Goal: Task Accomplishment & Management: Complete application form

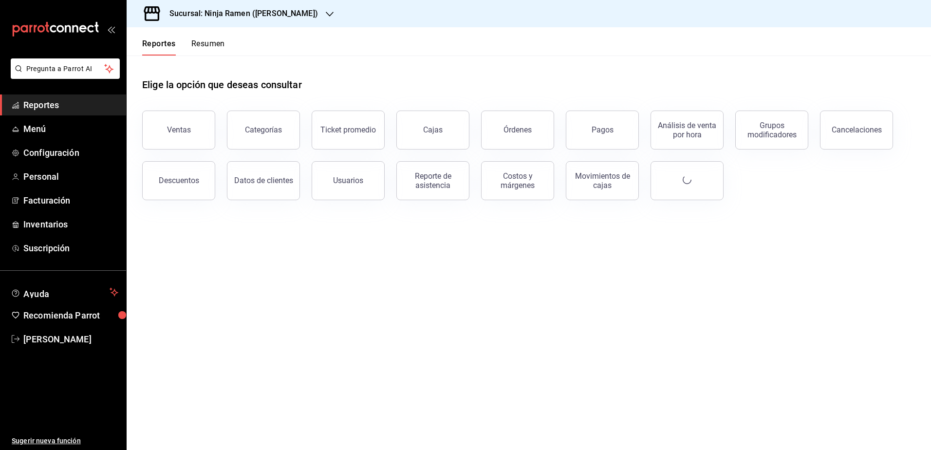
click at [295, 13] on h3 "Sucursal: Ninja Ramen (Gómez Morín)" at bounding box center [240, 14] width 156 height 12
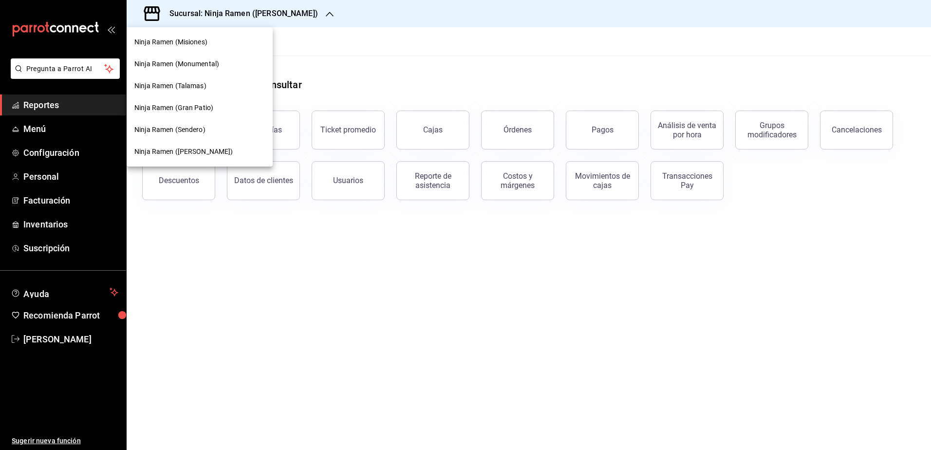
click at [212, 103] on span "Ninja Ramen (Gran Patio)" at bounding box center [173, 108] width 79 height 10
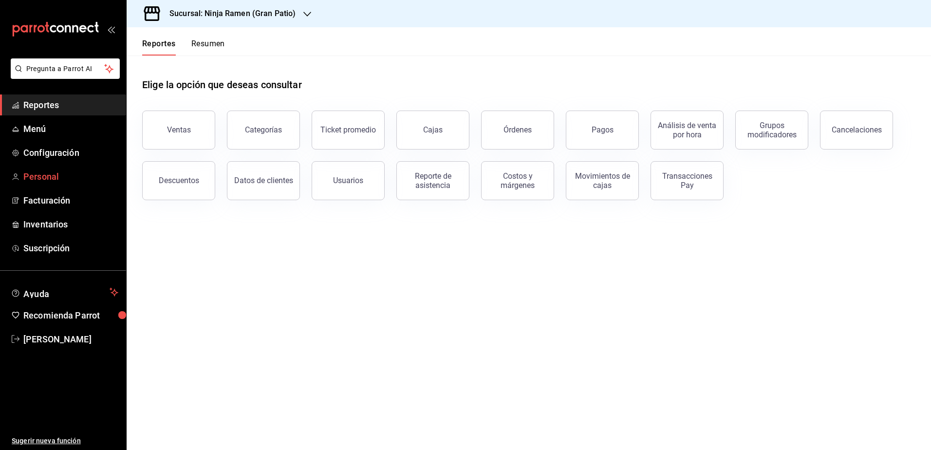
click at [54, 176] on span "Personal" at bounding box center [70, 176] width 95 height 13
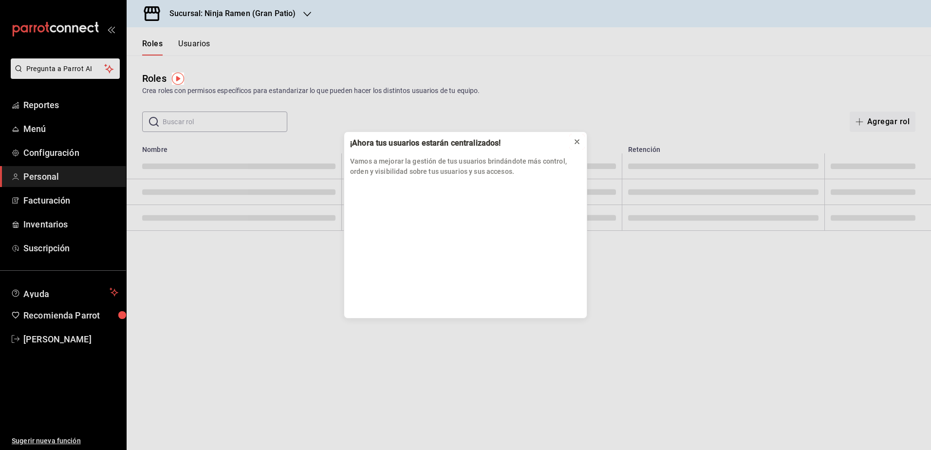
click at [578, 144] on icon at bounding box center [577, 142] width 8 height 8
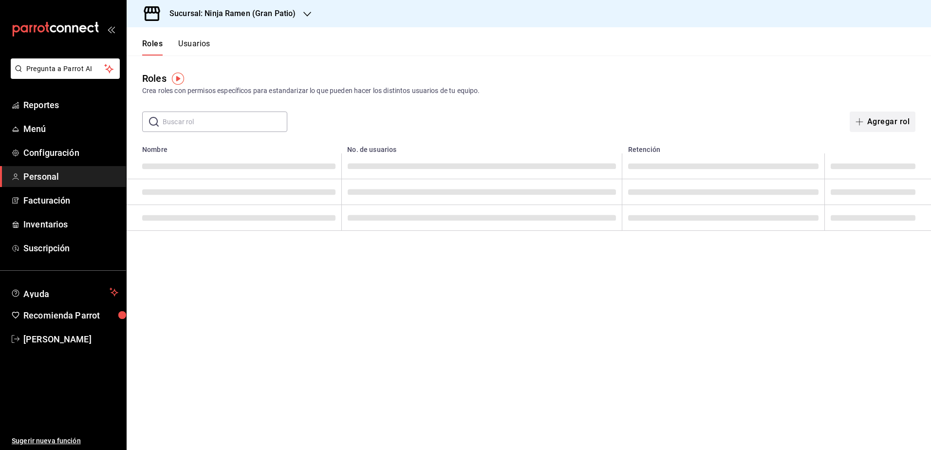
click at [895, 128] on button "Agregar rol" at bounding box center [883, 121] width 66 height 20
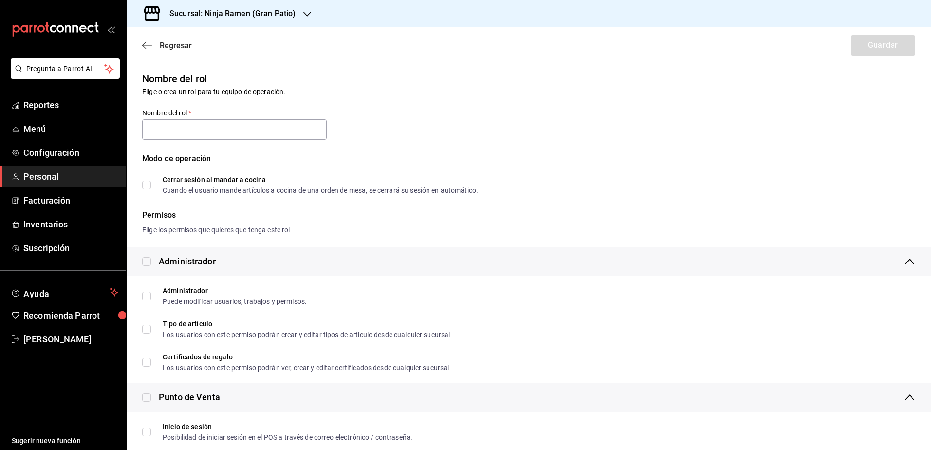
click at [175, 44] on span "Regresar" at bounding box center [176, 45] width 32 height 9
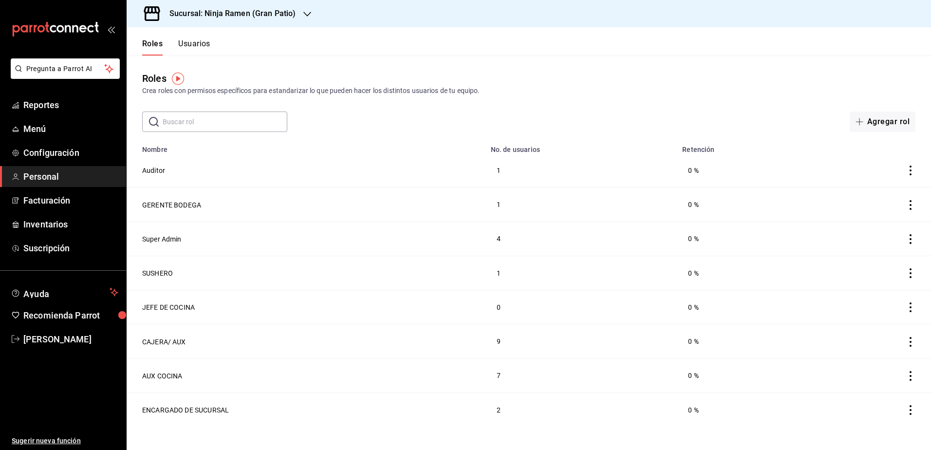
click at [198, 49] on button "Usuarios" at bounding box center [194, 47] width 32 height 17
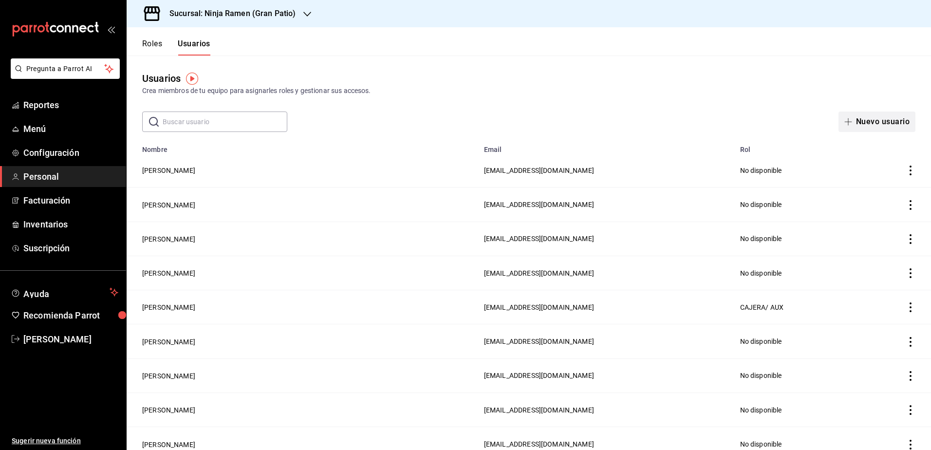
click at [876, 124] on button "Nuevo usuario" at bounding box center [876, 121] width 77 height 20
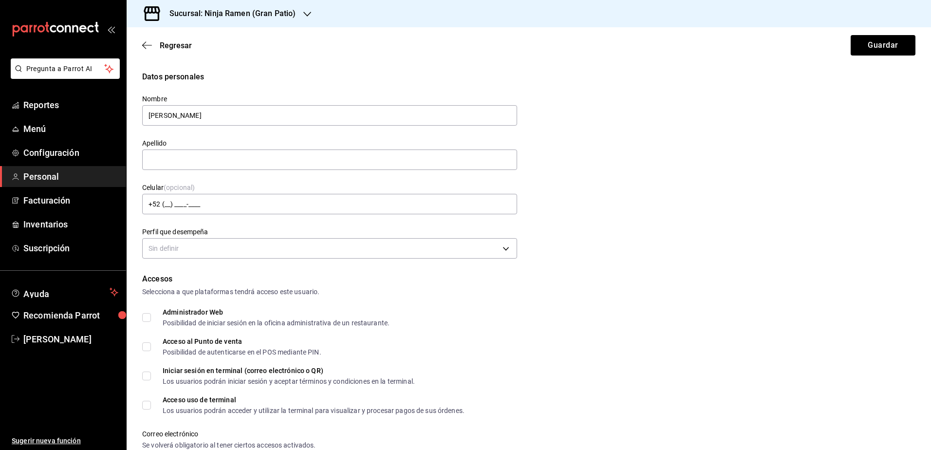
type input "Damaris Almendra"
type input "Ibarra Gardea"
click at [521, 254] on div "Datos personales Nombre Damaris Almendra Apellido Ibarra Gardea Celular (opcion…" at bounding box center [528, 166] width 773 height 190
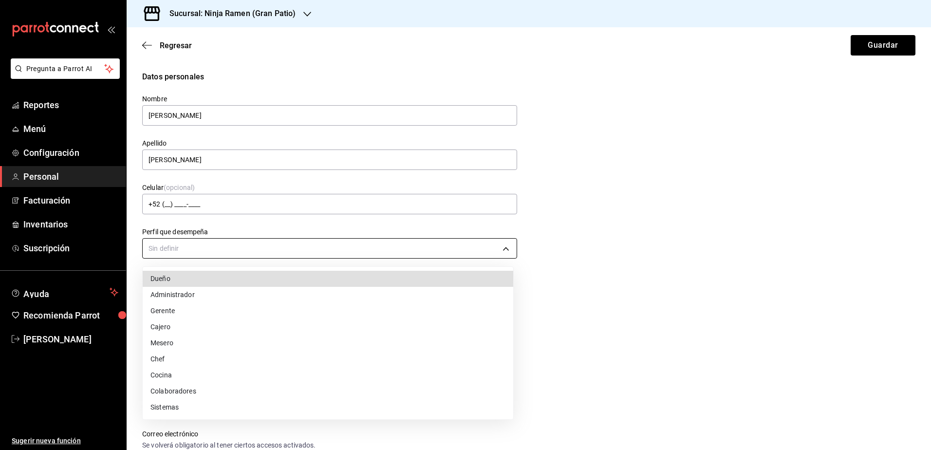
click at [502, 250] on body "Pregunta a Parrot AI Reportes Menú Configuración Personal Facturación Inventari…" at bounding box center [465, 225] width 931 height 450
click at [401, 325] on li "Cajero" at bounding box center [328, 327] width 370 height 16
type input "CASHIER"
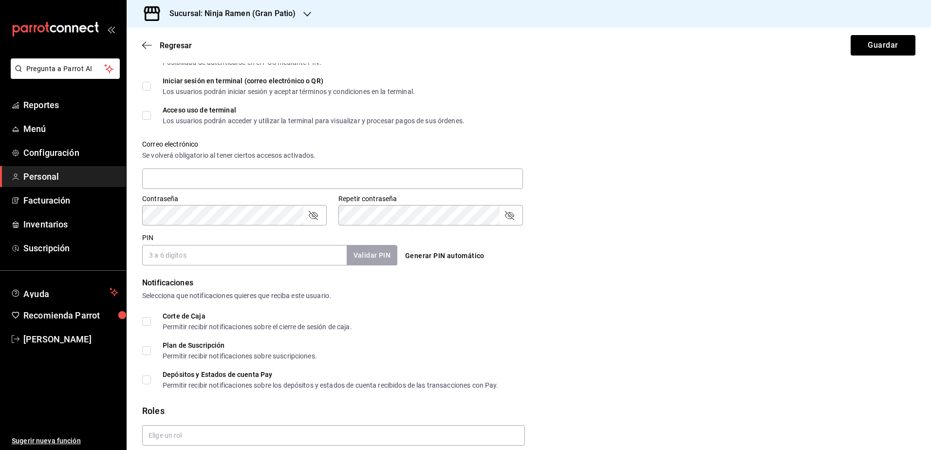
scroll to position [292, 0]
click at [256, 171] on input "text" at bounding box center [332, 176] width 381 height 20
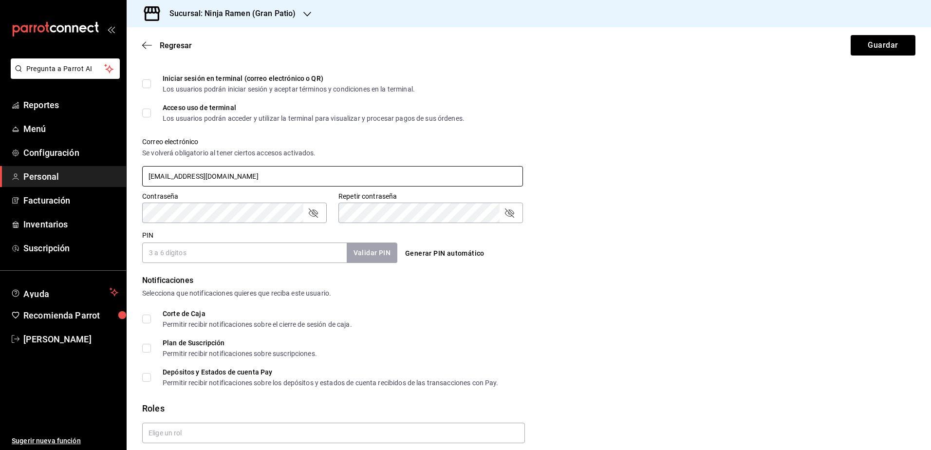
type input "lsaidn@gmail.com"
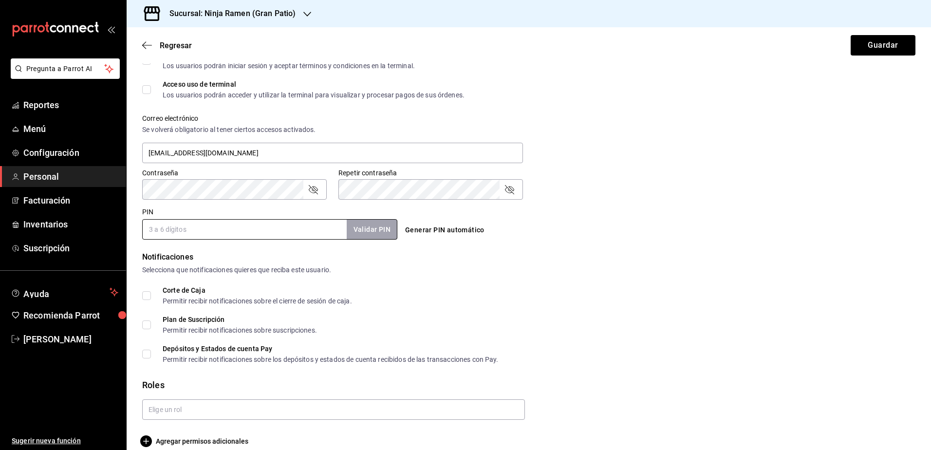
scroll to position [328, 0]
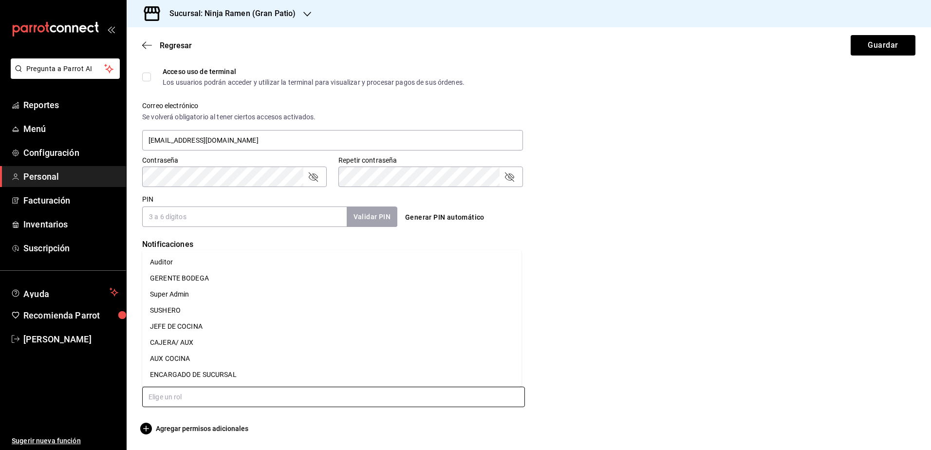
click at [370, 403] on input "text" at bounding box center [333, 397] width 383 height 20
click at [262, 345] on li "CAJERA/ AUX" at bounding box center [331, 342] width 379 height 16
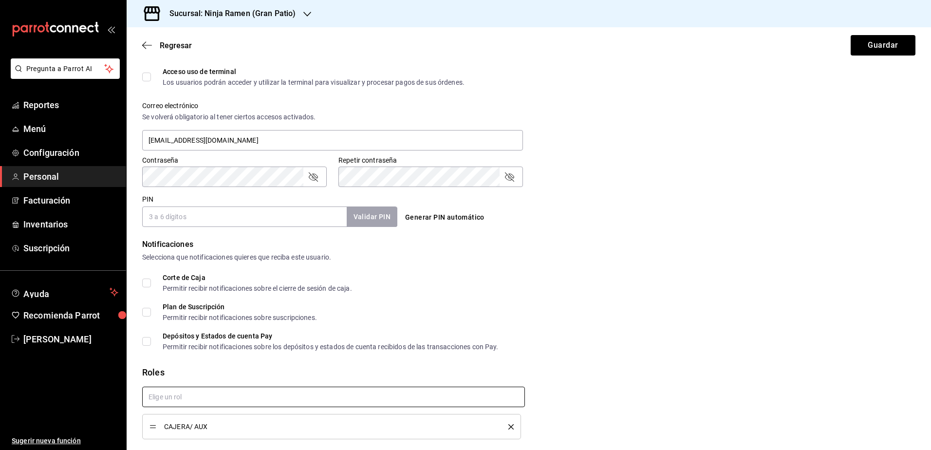
checkbox input "true"
click at [262, 214] on input "PIN" at bounding box center [244, 216] width 204 height 20
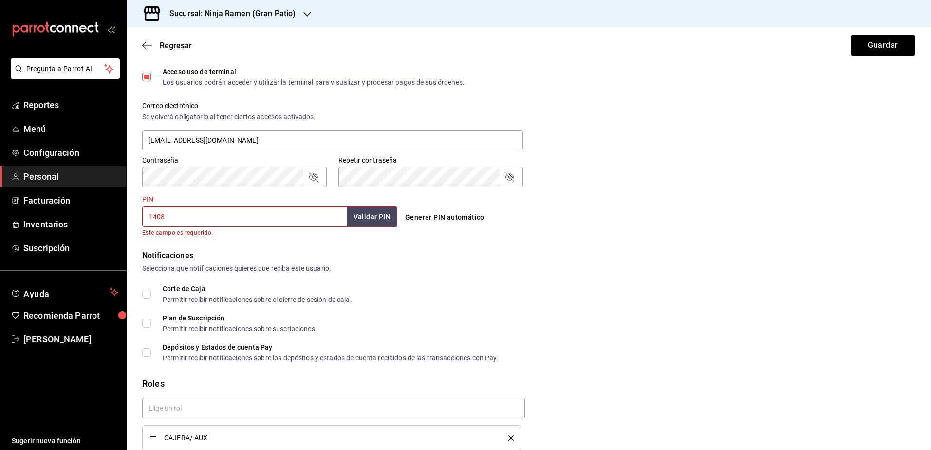
type input "1408"
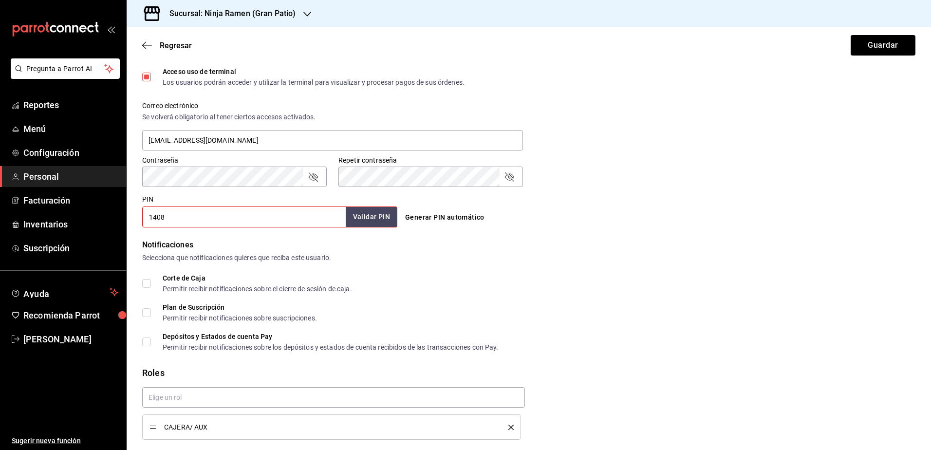
click at [378, 216] on button "Validar PIN" at bounding box center [372, 216] width 52 height 21
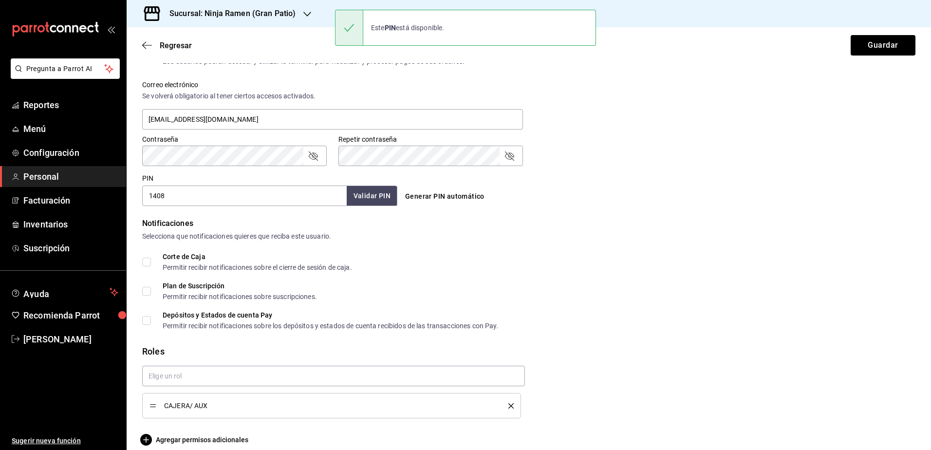
scroll to position [360, 0]
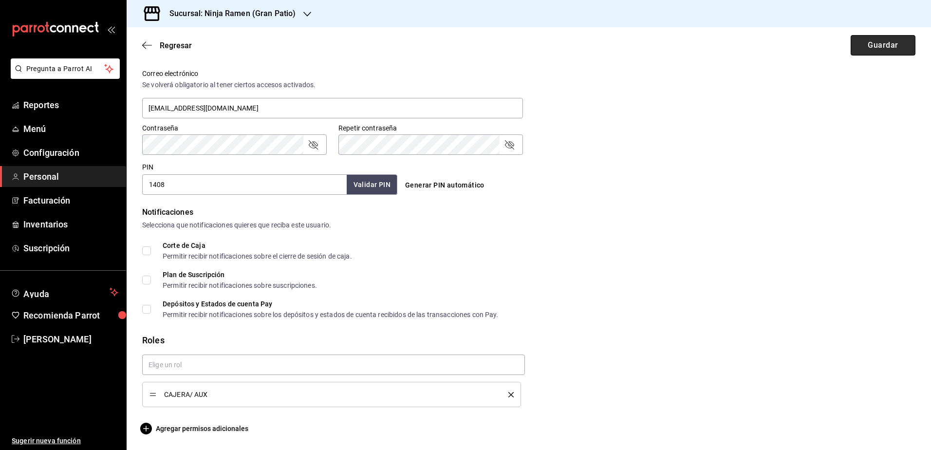
click at [874, 43] on button "Guardar" at bounding box center [883, 45] width 65 height 20
